Goal: Information Seeking & Learning: Learn about a topic

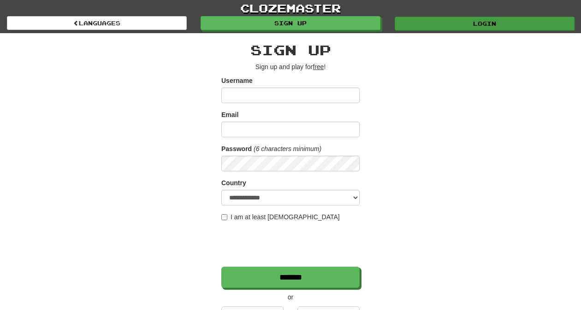
type input "*********"
click at [413, 24] on link "Login" at bounding box center [484, 24] width 180 height 14
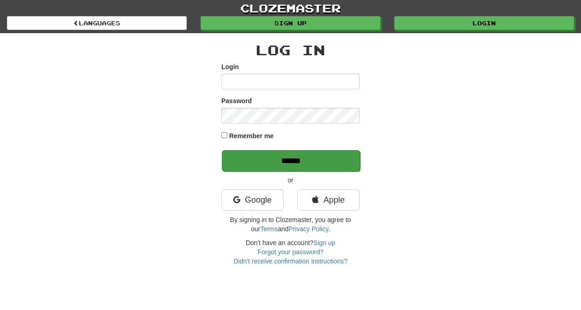
type input "*********"
click at [308, 160] on input "******" at bounding box center [291, 160] width 138 height 21
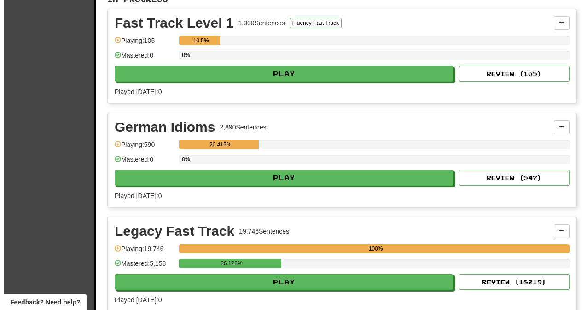
scroll to position [258, 0]
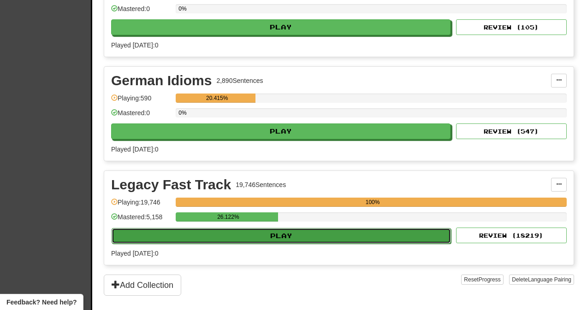
click at [282, 231] on button "Play" at bounding box center [281, 236] width 339 height 16
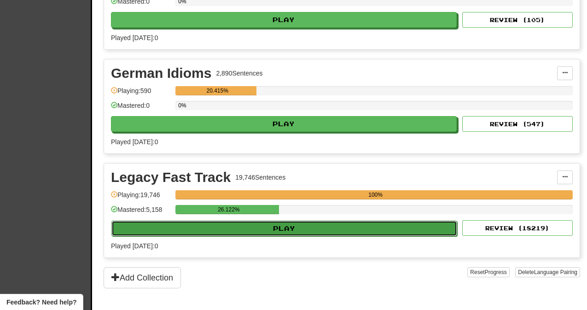
select select "**"
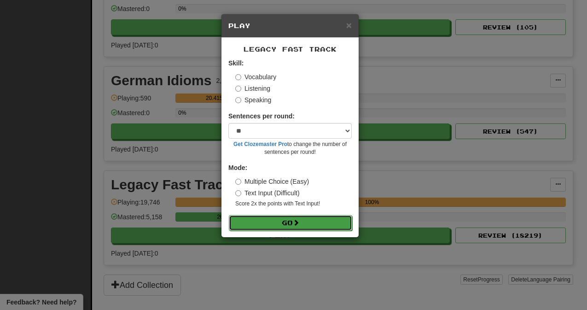
click at [285, 221] on button "Go" at bounding box center [290, 223] width 123 height 16
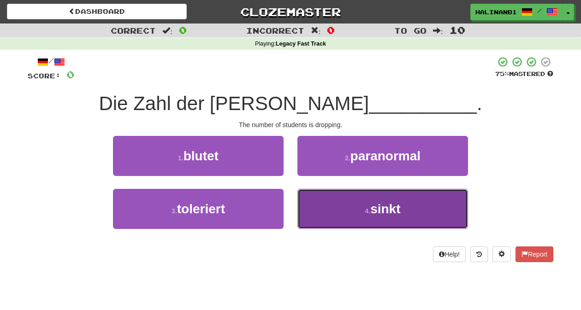
click at [306, 215] on button "4 . sinkt" at bounding box center [382, 209] width 170 height 40
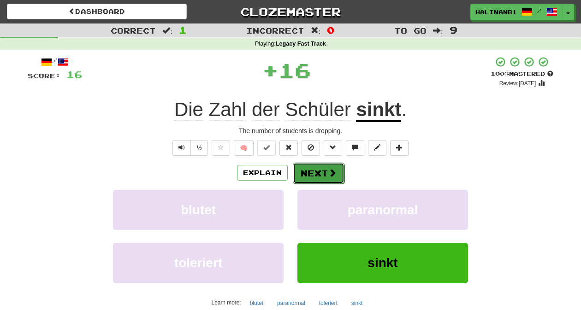
click at [313, 170] on button "Next" at bounding box center [319, 173] width 52 height 21
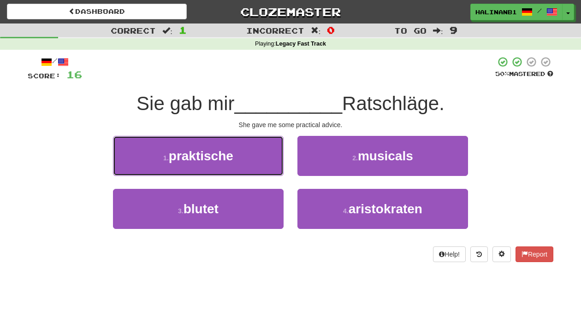
drag, startPoint x: 253, startPoint y: 145, endPoint x: 266, endPoint y: 161, distance: 20.7
click at [253, 148] on button "1 . praktische" at bounding box center [198, 156] width 170 height 40
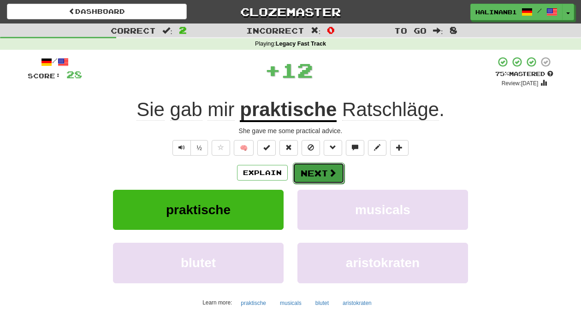
click at [305, 167] on button "Next" at bounding box center [319, 173] width 52 height 21
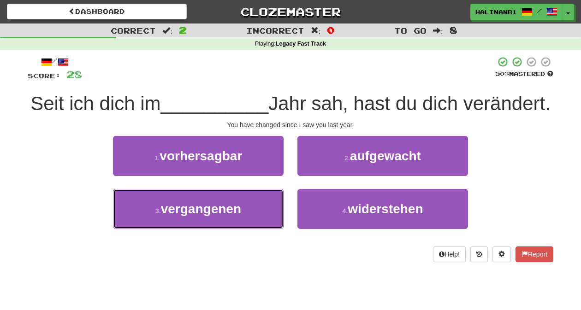
click at [270, 214] on button "3 . vergangenen" at bounding box center [198, 209] width 170 height 40
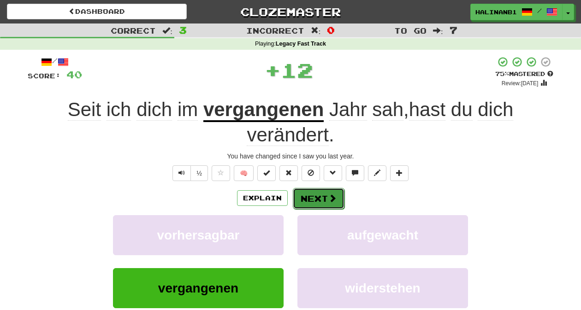
click at [336, 197] on button "Next" at bounding box center [319, 198] width 52 height 21
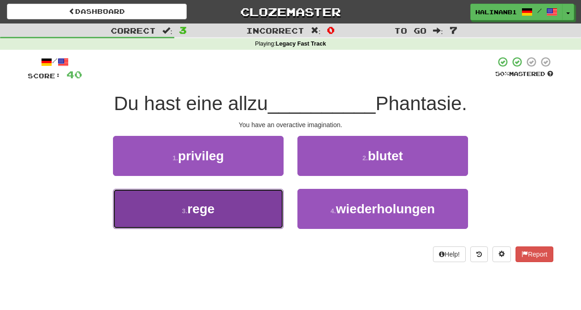
click at [277, 201] on button "3 . rege" at bounding box center [198, 209] width 170 height 40
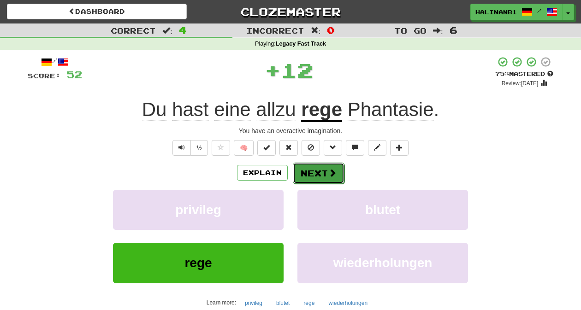
click at [317, 176] on button "Next" at bounding box center [319, 173] width 52 height 21
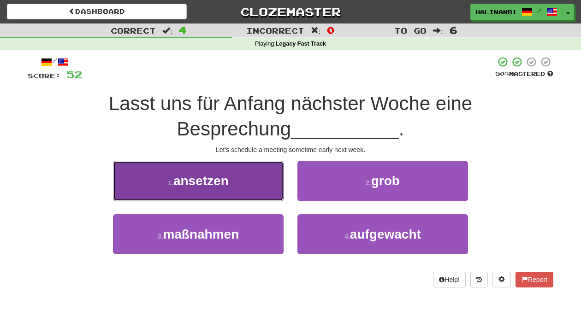
click at [239, 194] on button "1 . ansetzen" at bounding box center [198, 181] width 170 height 40
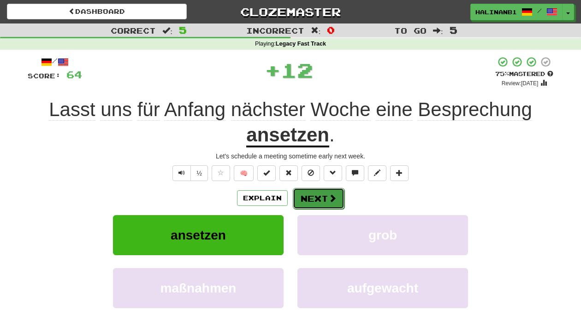
click at [333, 200] on span at bounding box center [332, 198] width 8 height 8
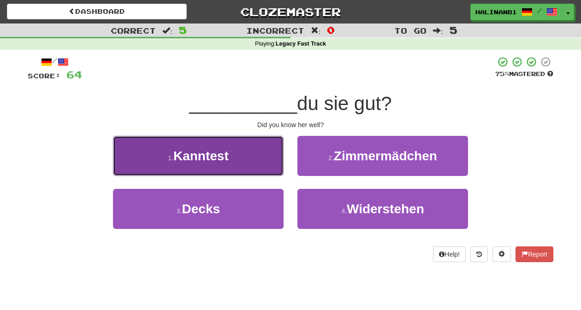
click at [263, 162] on button "1 . Kanntest" at bounding box center [198, 156] width 170 height 40
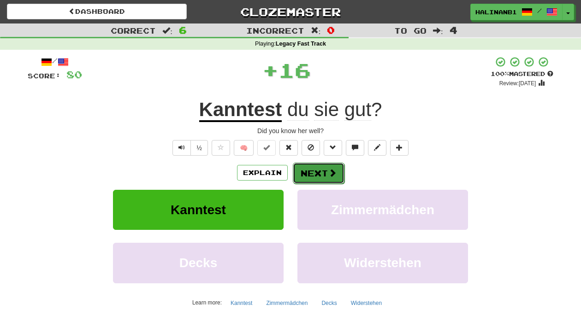
click at [308, 167] on button "Next" at bounding box center [319, 173] width 52 height 21
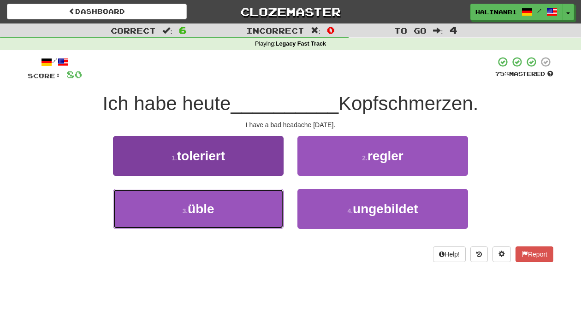
drag, startPoint x: 254, startPoint y: 221, endPoint x: 265, endPoint y: 213, distance: 13.6
click at [254, 220] on button "3 . üble" at bounding box center [198, 209] width 170 height 40
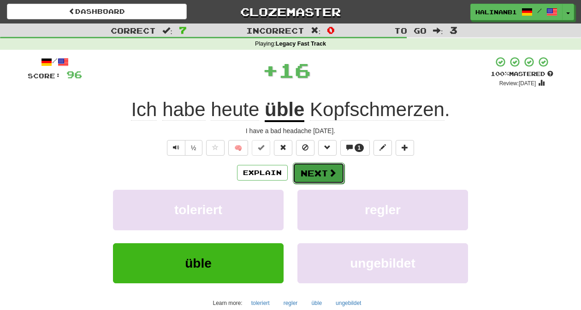
click at [321, 165] on button "Next" at bounding box center [319, 173] width 52 height 21
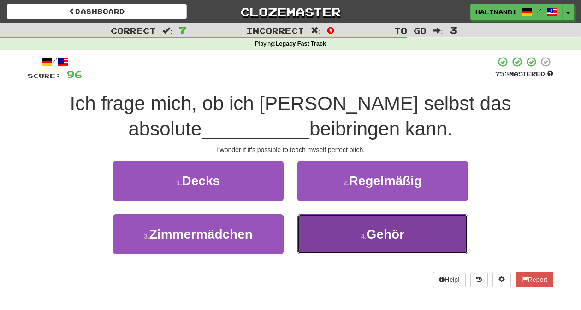
click at [320, 238] on button "4 . Gehör" at bounding box center [382, 234] width 170 height 40
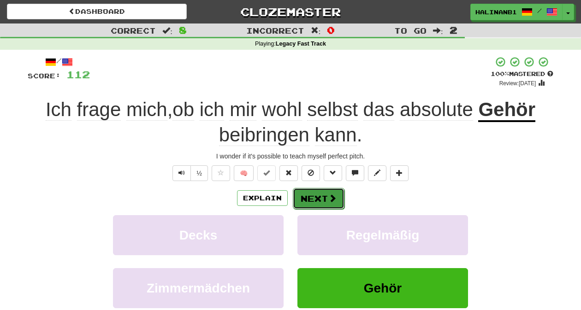
click at [323, 198] on button "Next" at bounding box center [319, 198] width 52 height 21
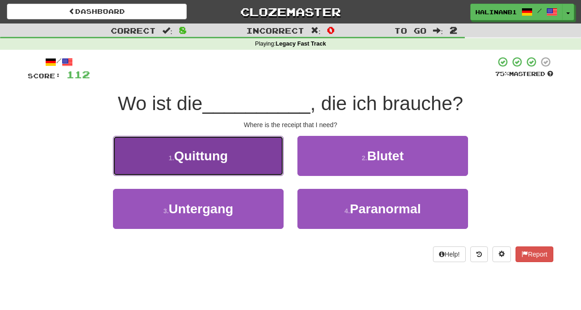
click at [273, 164] on button "1 . Quittung" at bounding box center [198, 156] width 170 height 40
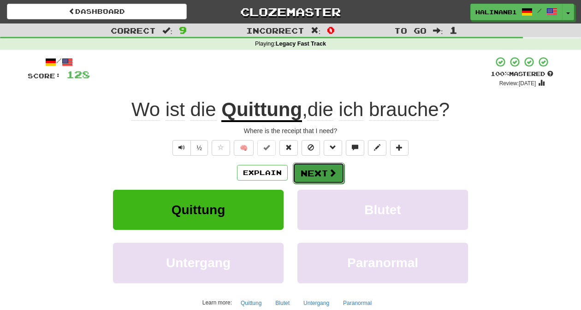
click at [312, 174] on button "Next" at bounding box center [319, 173] width 52 height 21
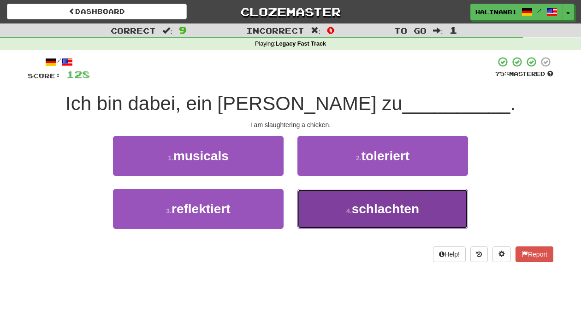
click at [312, 198] on button "4 . schlachten" at bounding box center [382, 209] width 170 height 40
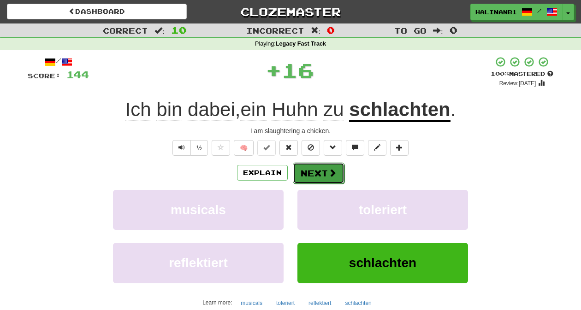
click at [309, 173] on button "Next" at bounding box center [319, 173] width 52 height 21
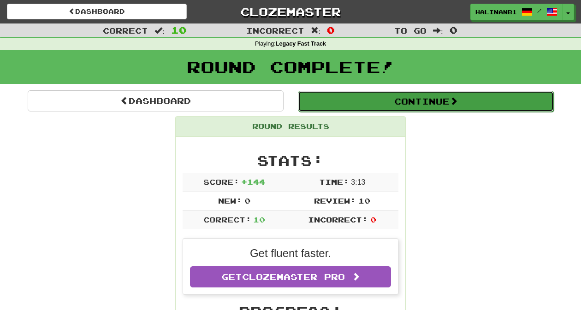
click at [330, 97] on button "Continue" at bounding box center [426, 101] width 256 height 21
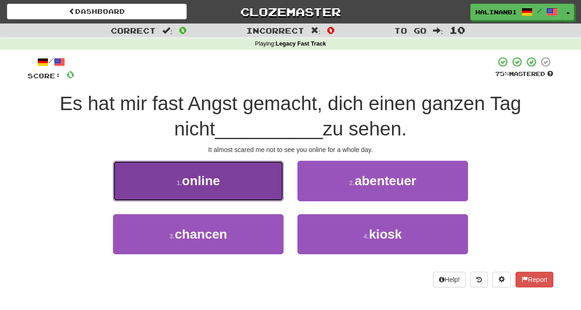
click at [247, 186] on button "1 . online" at bounding box center [198, 181] width 170 height 40
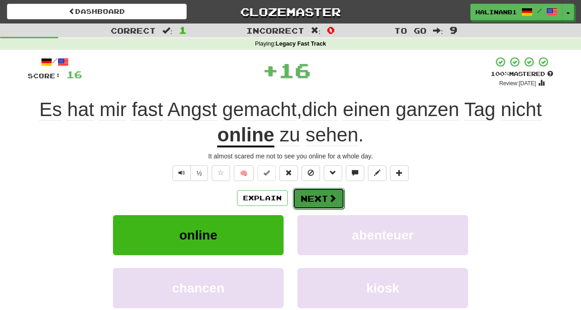
click at [321, 201] on button "Next" at bounding box center [319, 198] width 52 height 21
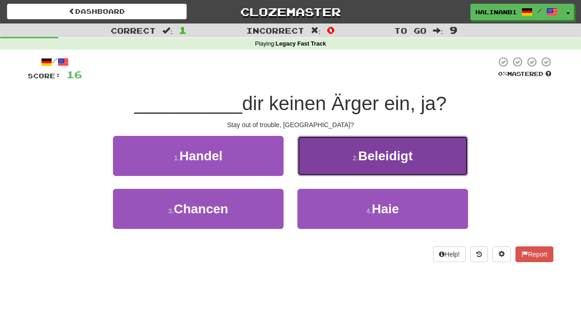
click at [332, 160] on button "2 . Beleidigt" at bounding box center [382, 156] width 170 height 40
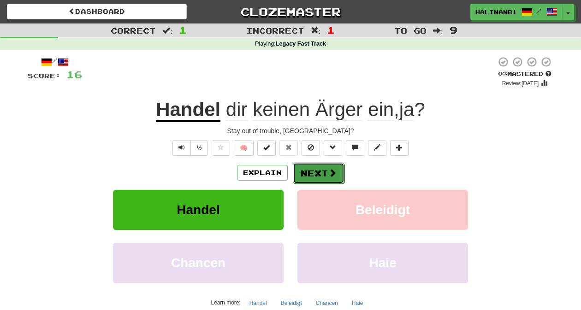
click at [312, 173] on button "Next" at bounding box center [319, 173] width 52 height 21
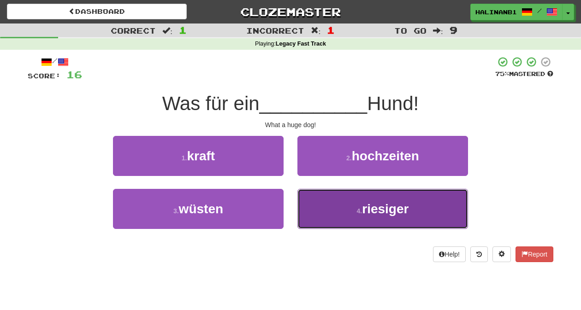
click at [315, 211] on button "4 . riesiger" at bounding box center [382, 209] width 170 height 40
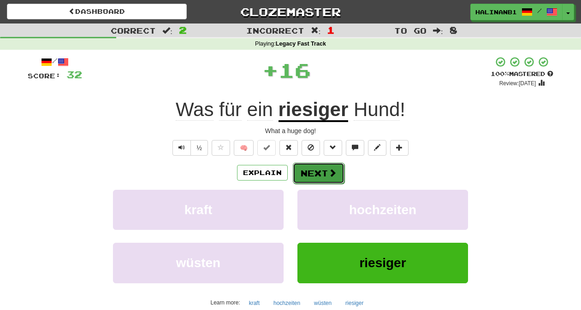
click at [315, 175] on button "Next" at bounding box center [319, 173] width 52 height 21
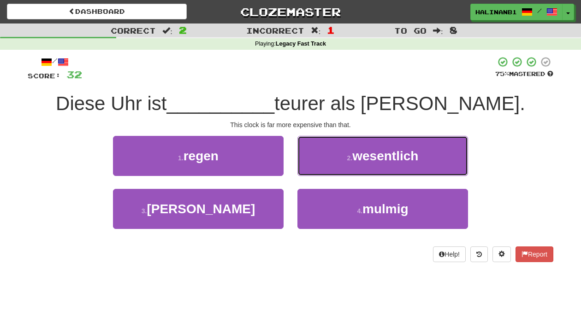
click at [305, 157] on button "2 . wesentlich" at bounding box center [382, 156] width 170 height 40
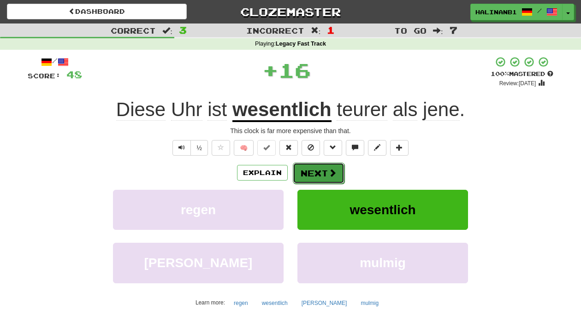
click at [305, 177] on button "Next" at bounding box center [319, 173] width 52 height 21
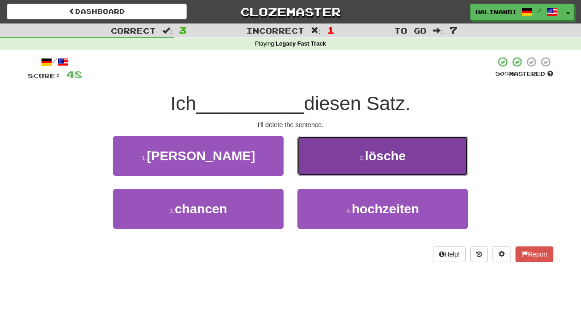
click at [315, 164] on button "2 . lösche" at bounding box center [382, 156] width 170 height 40
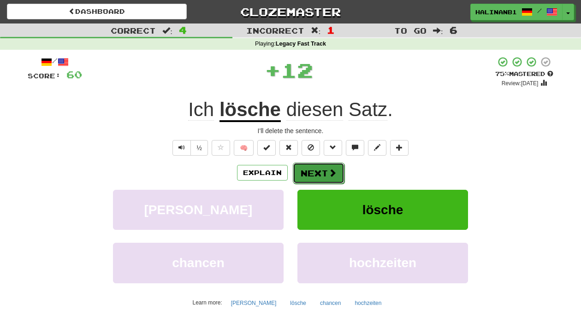
click at [308, 170] on button "Next" at bounding box center [319, 173] width 52 height 21
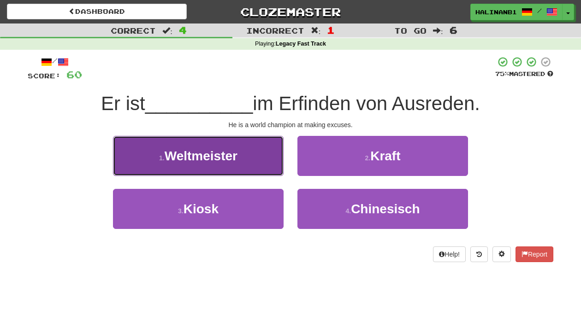
click at [257, 150] on button "1 . Weltmeister" at bounding box center [198, 156] width 170 height 40
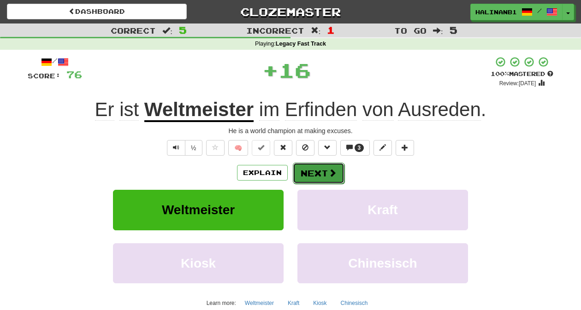
click at [326, 169] on button "Next" at bounding box center [319, 173] width 52 height 21
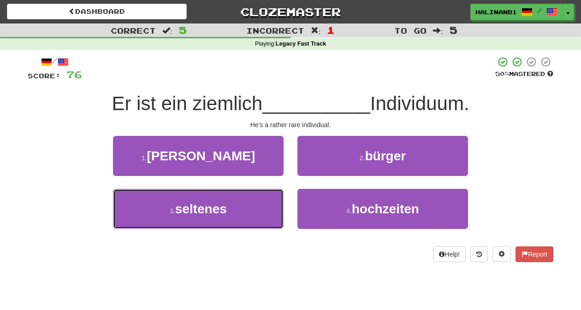
drag, startPoint x: 273, startPoint y: 212, endPoint x: 290, endPoint y: 198, distance: 22.9
click at [274, 212] on button "3 . seltenes" at bounding box center [198, 209] width 170 height 40
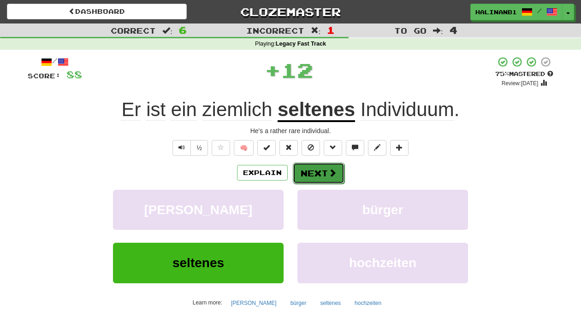
click at [327, 169] on button "Next" at bounding box center [319, 173] width 52 height 21
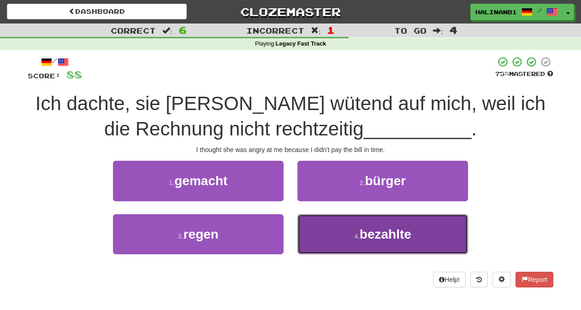
click at [317, 227] on button "4 . bezahlte" at bounding box center [382, 234] width 170 height 40
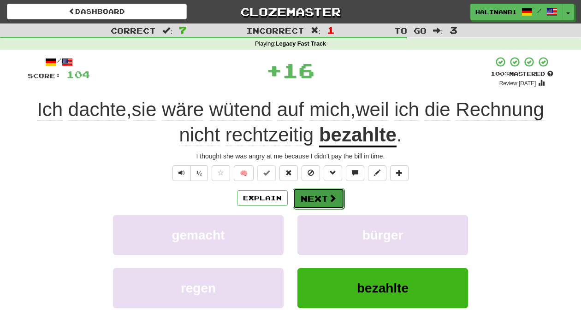
click at [315, 205] on button "Next" at bounding box center [319, 198] width 52 height 21
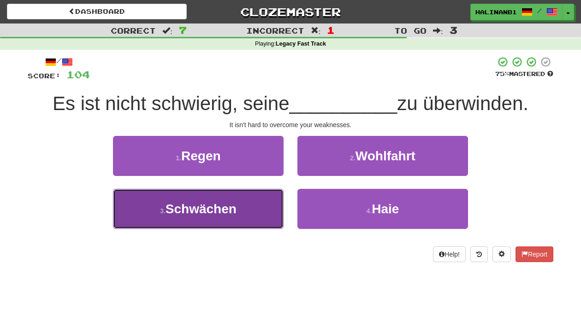
click at [247, 222] on button "3 . Schwächen" at bounding box center [198, 209] width 170 height 40
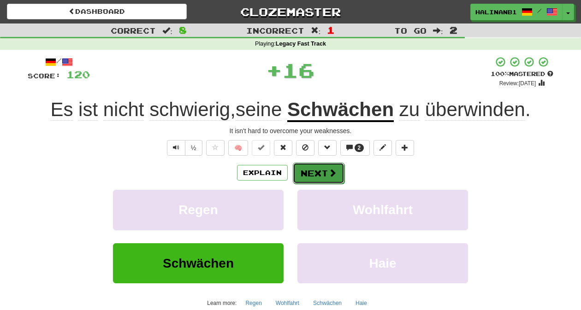
click at [335, 172] on span at bounding box center [332, 173] width 8 height 8
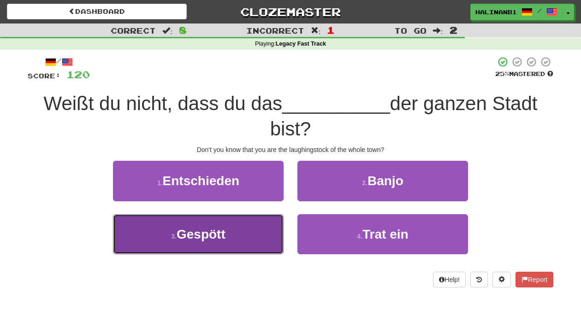
click at [262, 230] on button "3 . Gespött" at bounding box center [198, 234] width 170 height 40
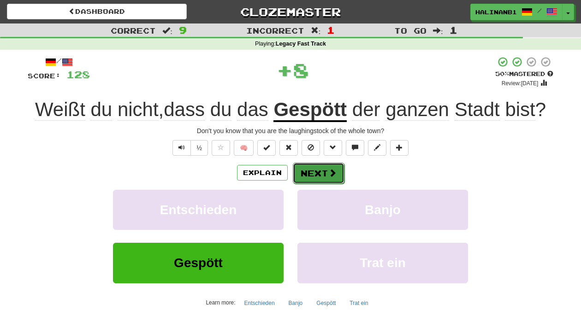
click at [331, 171] on span at bounding box center [332, 173] width 8 height 8
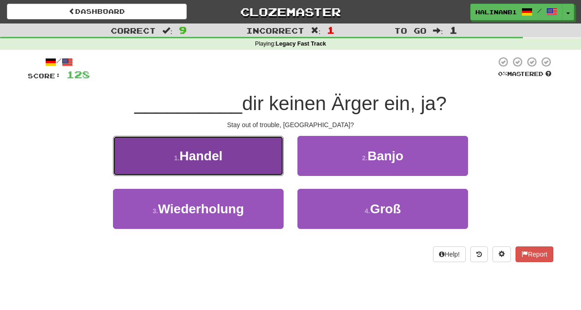
click at [218, 158] on span "Handel" at bounding box center [200, 156] width 43 height 14
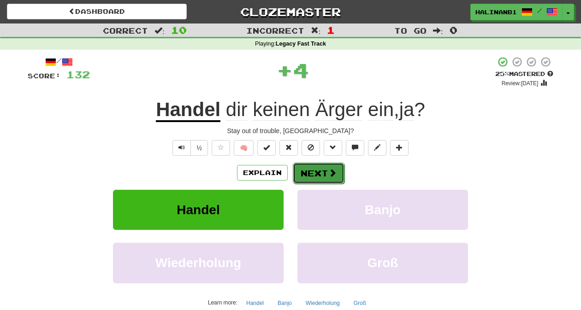
click at [319, 166] on button "Next" at bounding box center [319, 173] width 52 height 21
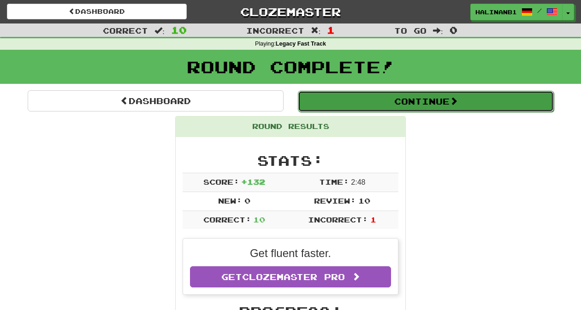
click at [325, 102] on button "Continue" at bounding box center [426, 101] width 256 height 21
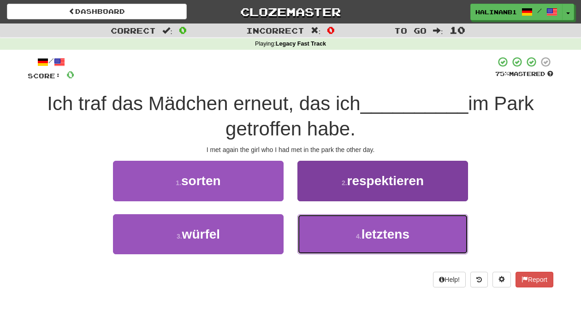
drag, startPoint x: 318, startPoint y: 231, endPoint x: 319, endPoint y: 222, distance: 9.2
click at [318, 230] on button "4 . letztens" at bounding box center [382, 234] width 170 height 40
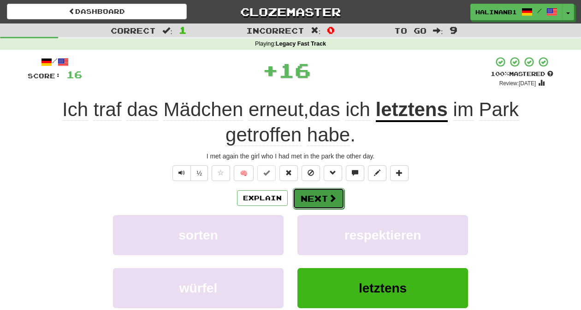
click at [321, 199] on button "Next" at bounding box center [319, 198] width 52 height 21
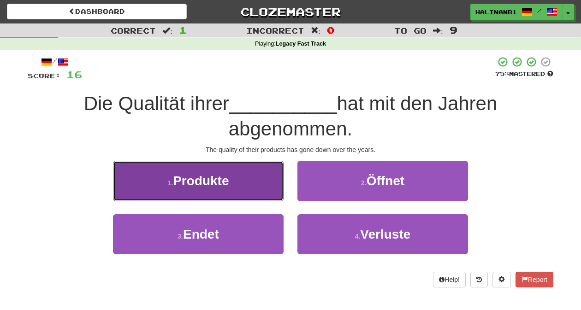
click at [258, 195] on button "1 . Produkte" at bounding box center [198, 181] width 170 height 40
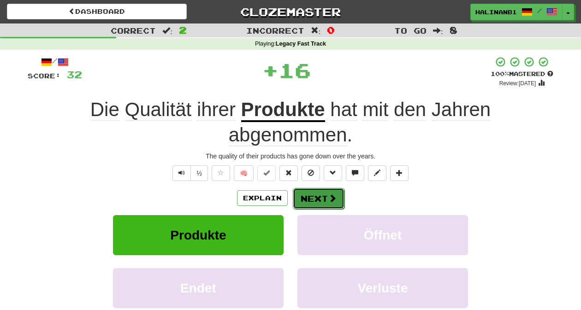
click at [316, 195] on button "Next" at bounding box center [319, 198] width 52 height 21
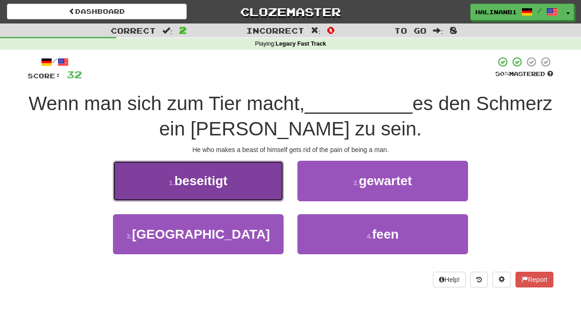
click at [263, 198] on button "1 . beseitigt" at bounding box center [198, 181] width 170 height 40
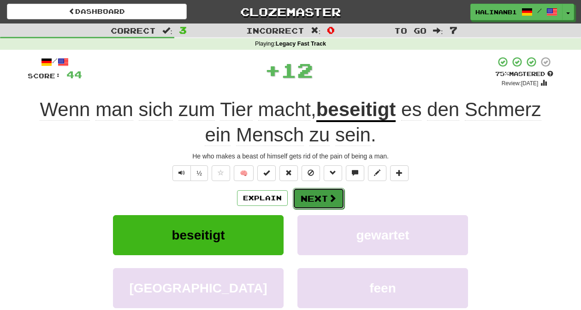
click at [335, 196] on span at bounding box center [332, 198] width 8 height 8
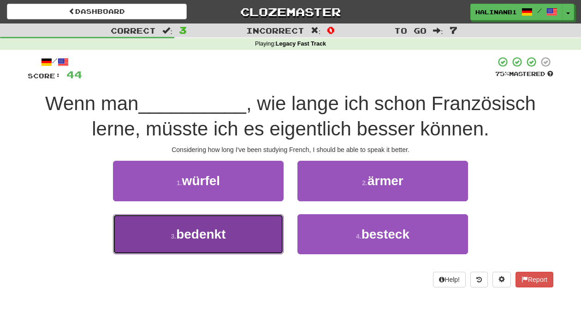
drag, startPoint x: 226, startPoint y: 228, endPoint x: 254, endPoint y: 232, distance: 28.9
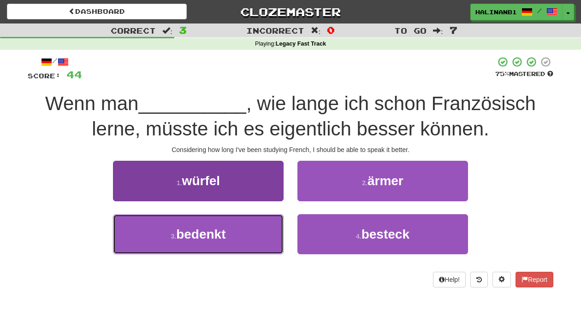
click at [225, 228] on span "bedenkt" at bounding box center [200, 234] width 49 height 14
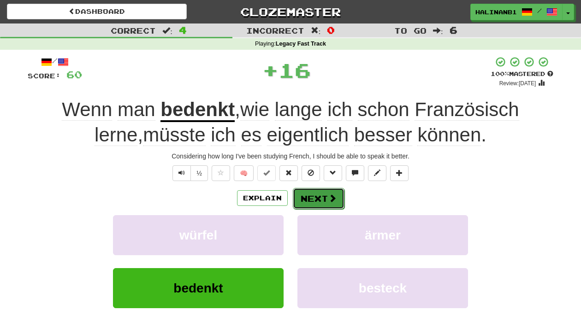
click at [317, 198] on button "Next" at bounding box center [319, 198] width 52 height 21
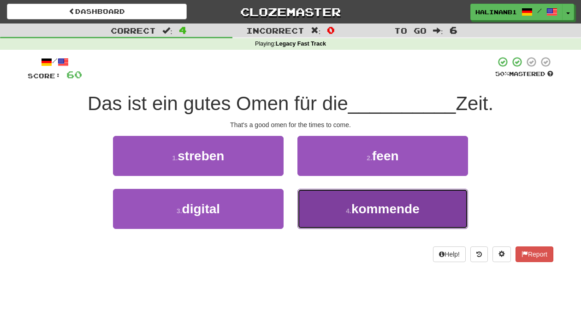
click at [316, 200] on button "4 . kommende" at bounding box center [382, 209] width 170 height 40
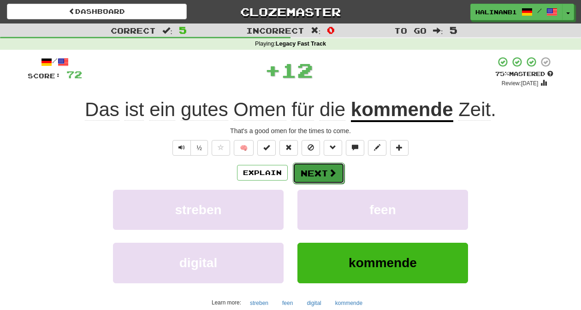
click at [319, 170] on button "Next" at bounding box center [319, 173] width 52 height 21
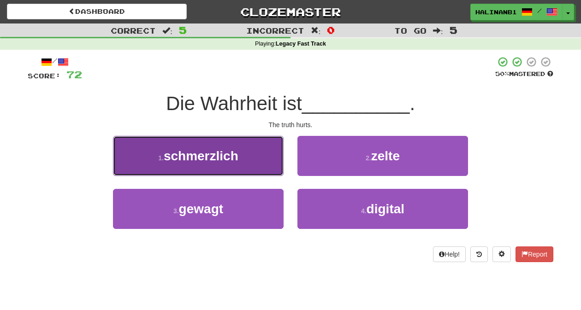
click at [244, 168] on button "1 . schmerzlich" at bounding box center [198, 156] width 170 height 40
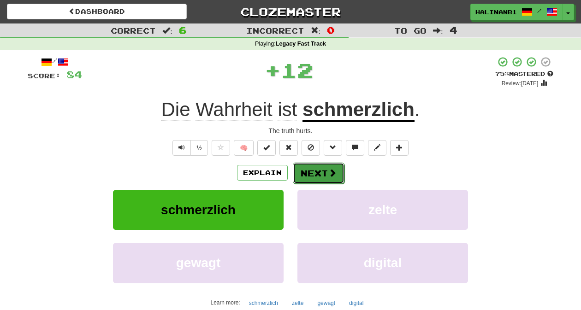
click at [318, 176] on button "Next" at bounding box center [319, 173] width 52 height 21
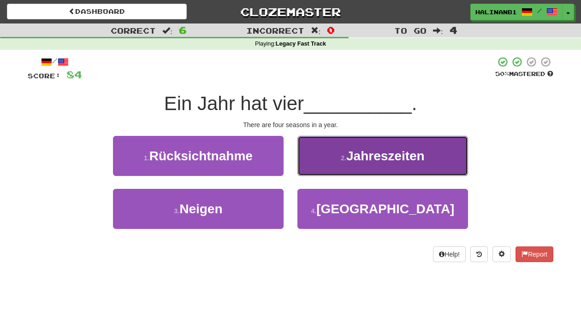
click at [319, 175] on button "2 . Jahreszeiten" at bounding box center [382, 156] width 170 height 40
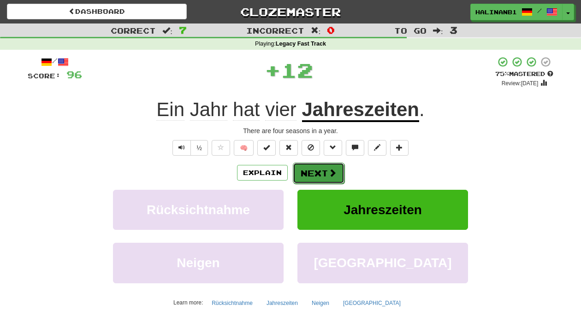
click at [317, 172] on button "Next" at bounding box center [319, 173] width 52 height 21
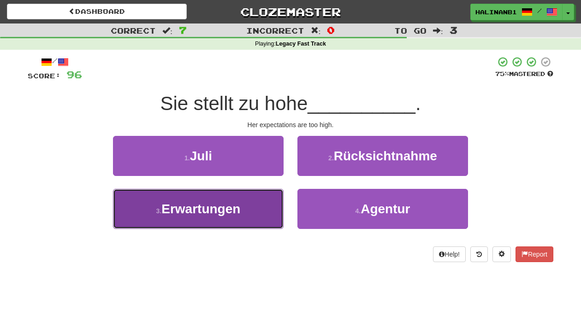
drag, startPoint x: 252, startPoint y: 211, endPoint x: 266, endPoint y: 203, distance: 16.1
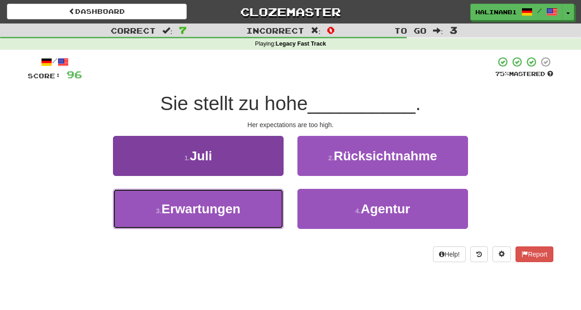
click at [252, 211] on button "3 . Erwartungen" at bounding box center [198, 209] width 170 height 40
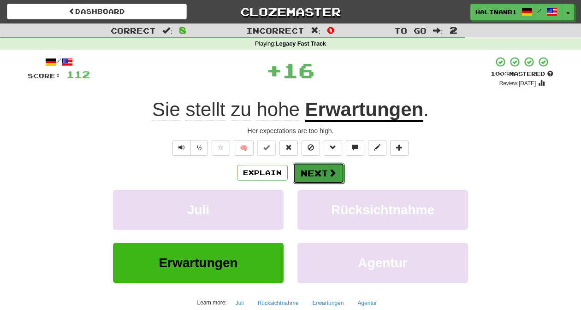
click at [319, 165] on button "Next" at bounding box center [319, 173] width 52 height 21
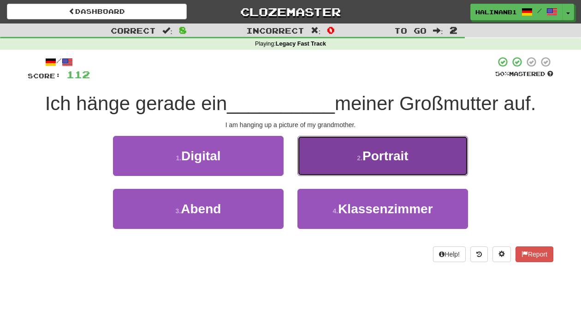
click at [317, 171] on button "2 . Portrait" at bounding box center [382, 156] width 170 height 40
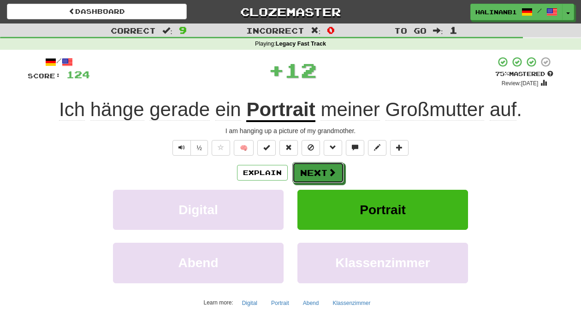
click at [317, 171] on button "Next" at bounding box center [318, 172] width 52 height 21
